Goal: Register for event/course

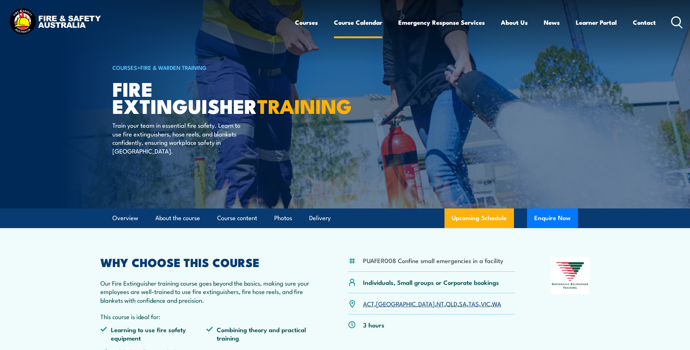
click at [376, 22] on link "Course Calendar" at bounding box center [358, 22] width 48 height 19
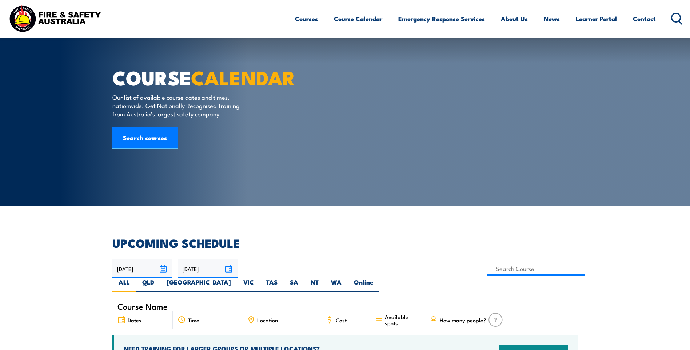
scroll to position [146, 0]
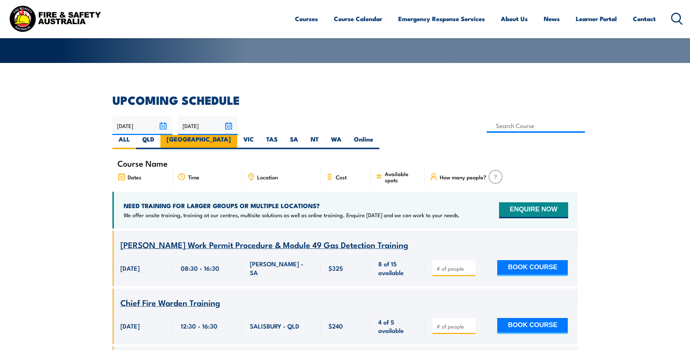
click at [237, 135] on label "[GEOGRAPHIC_DATA]" at bounding box center [199, 142] width 77 height 14
click at [236, 135] on input "[GEOGRAPHIC_DATA]" at bounding box center [233, 137] width 5 height 5
radio input "true"
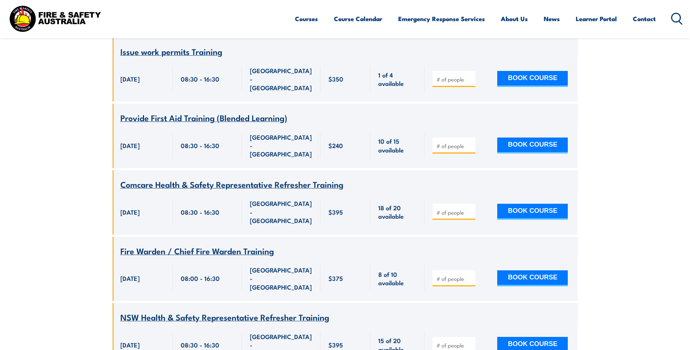
scroll to position [422, 0]
